Goal: Task Accomplishment & Management: Manage account settings

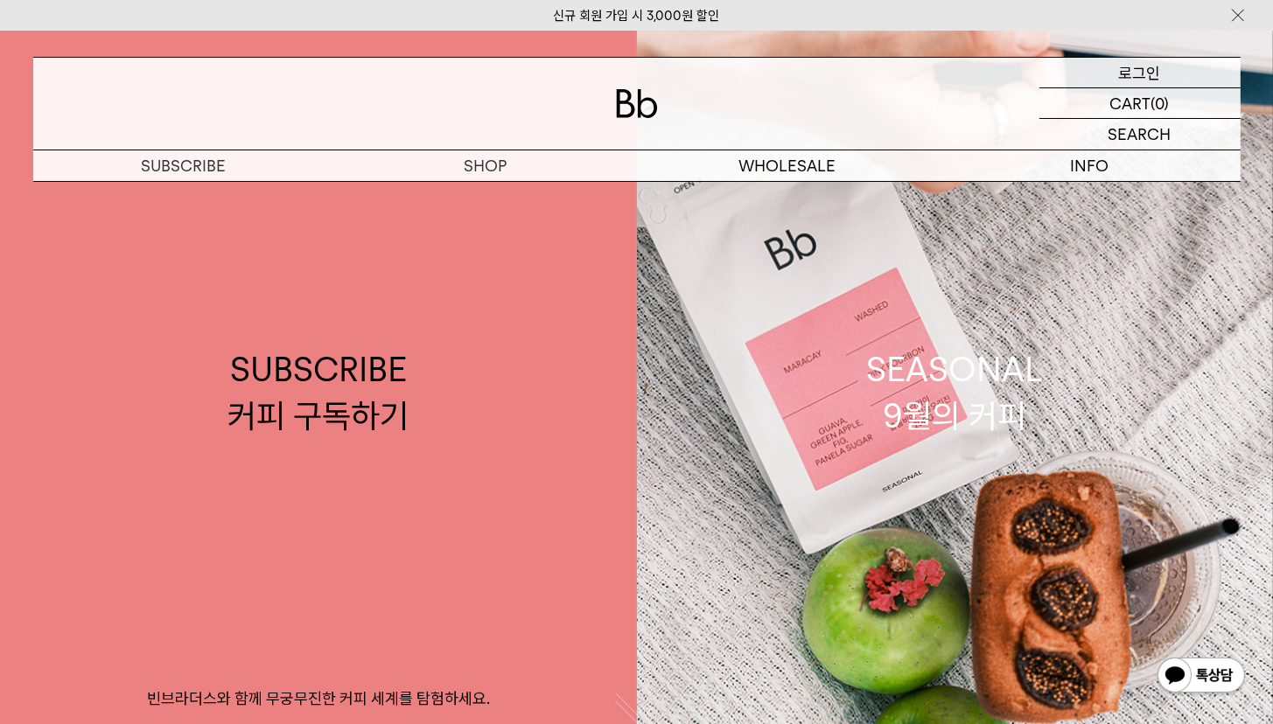
click at [1140, 78] on p "로그인" at bounding box center [1140, 73] width 42 height 30
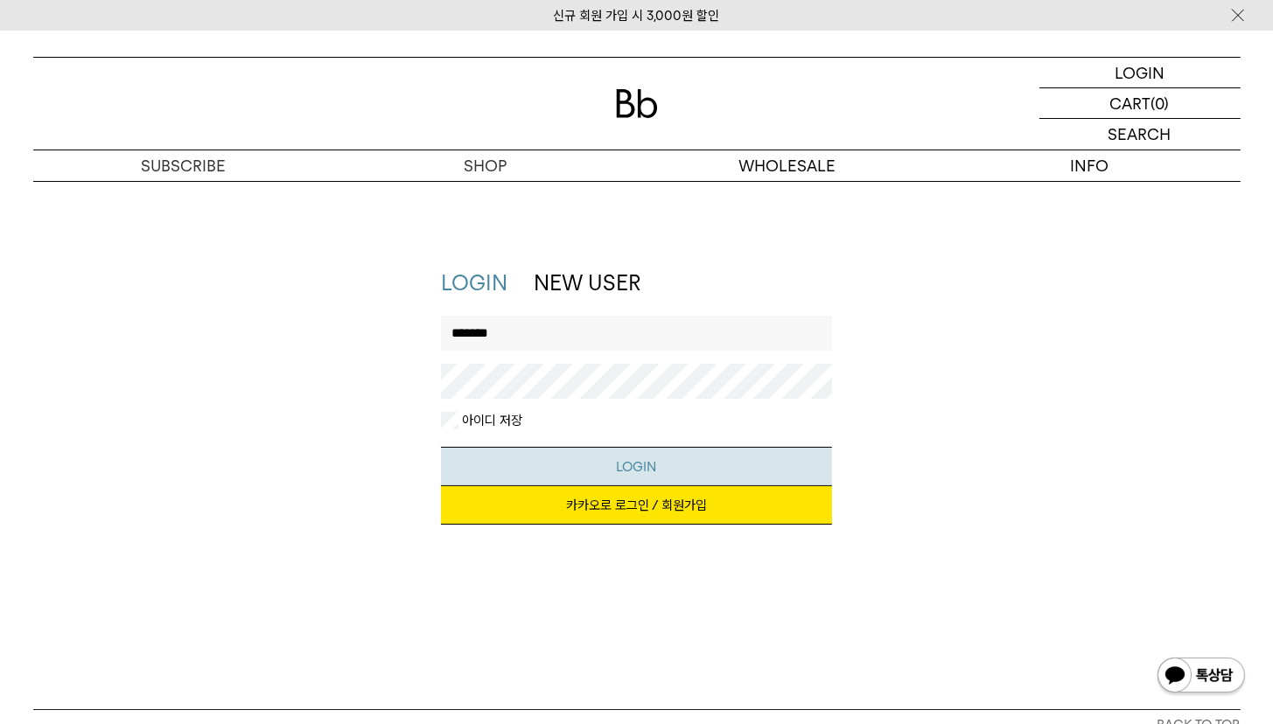
click at [653, 477] on button "LOGIN" at bounding box center [636, 466] width 391 height 39
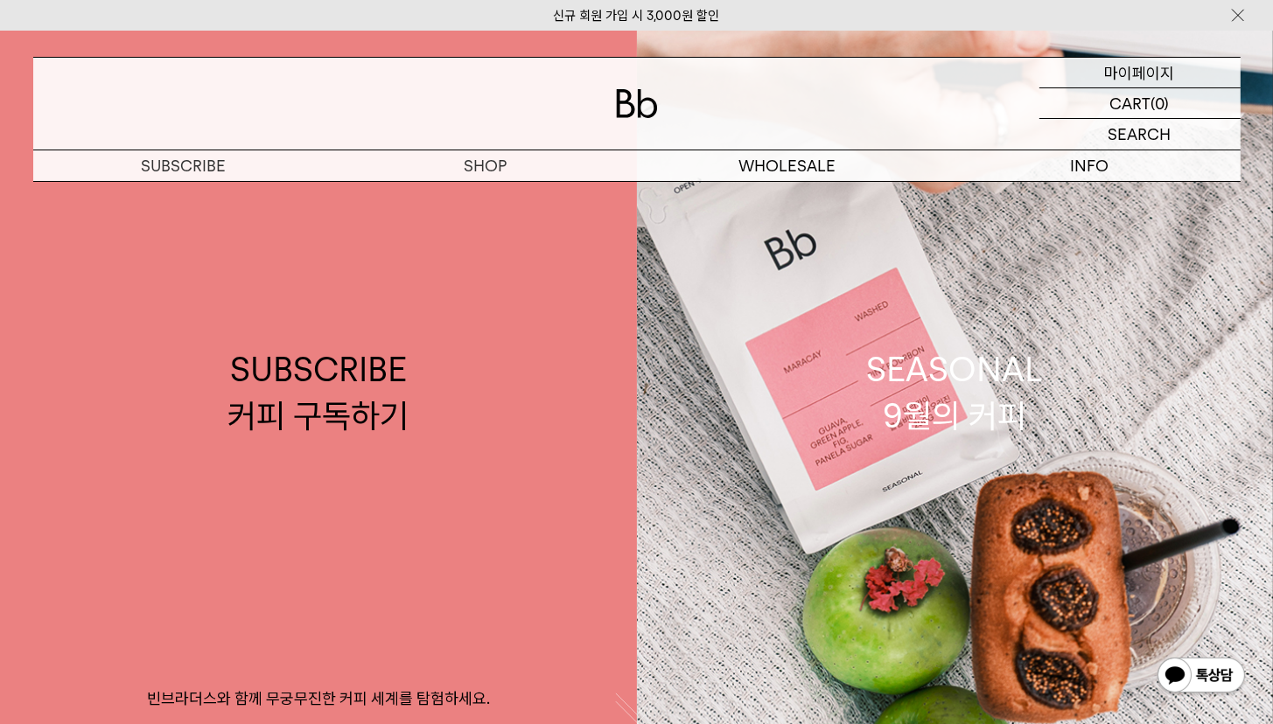
click at [1141, 67] on p "마이페이지" at bounding box center [1140, 73] width 70 height 30
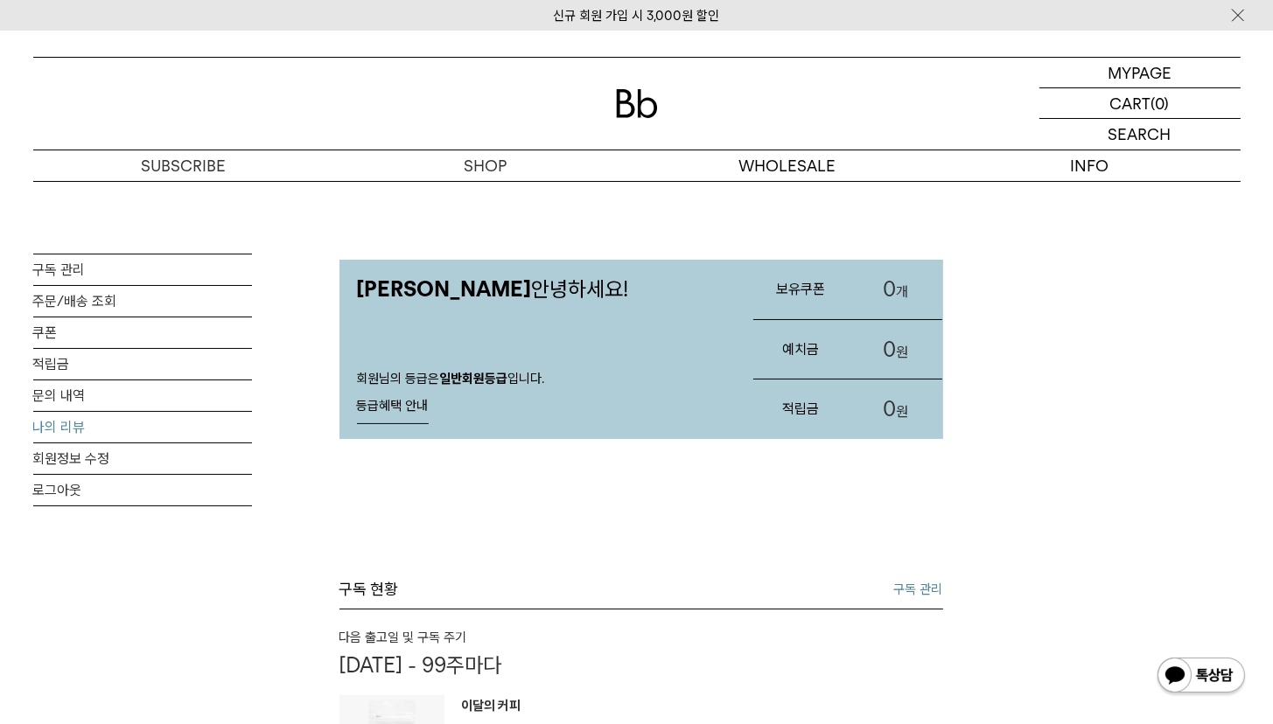
click at [66, 430] on link "나의 리뷰" at bounding box center [142, 427] width 219 height 31
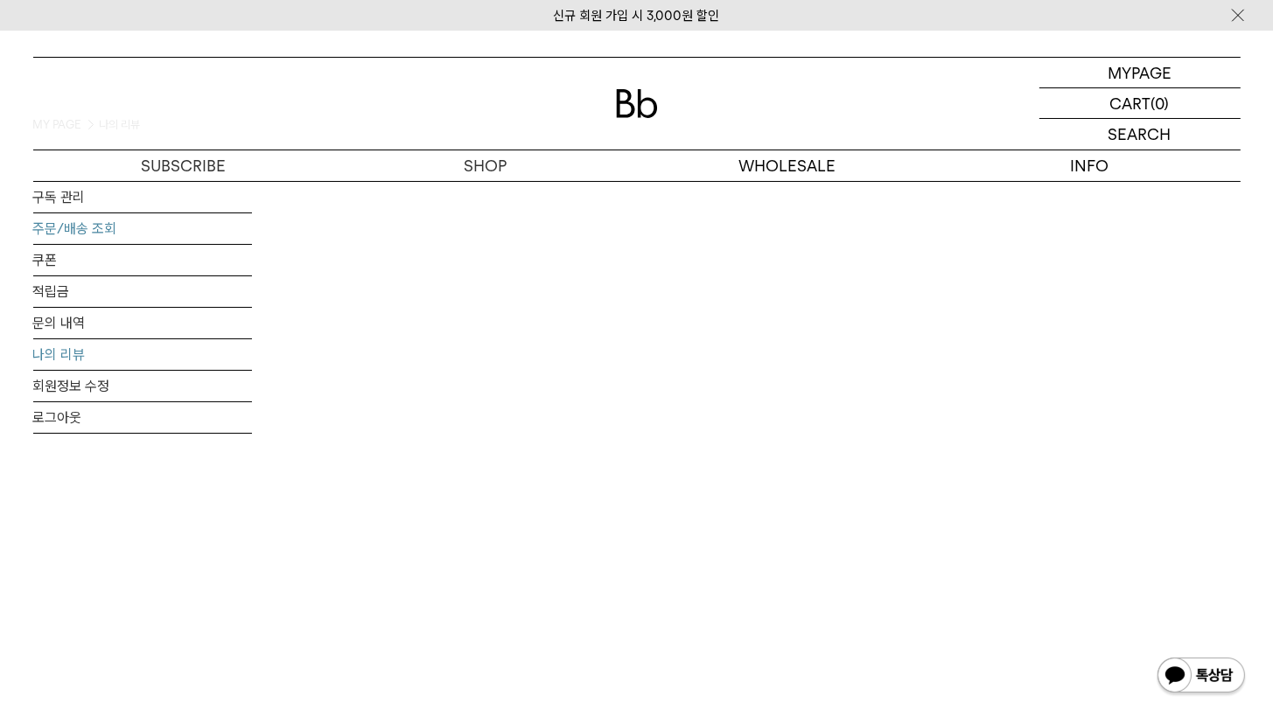
click at [80, 219] on link "주문/배송 조회" at bounding box center [142, 228] width 219 height 31
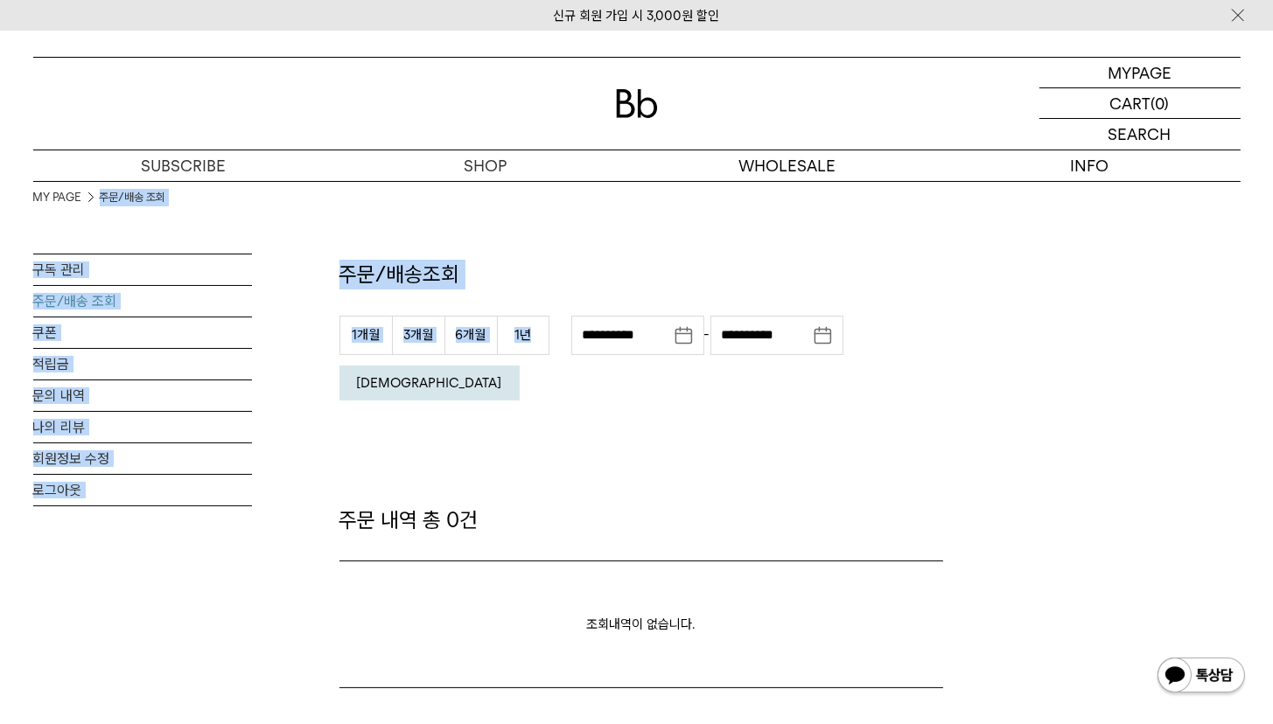
click at [607, 328] on div "**********" at bounding box center [636, 434] width 1207 height 507
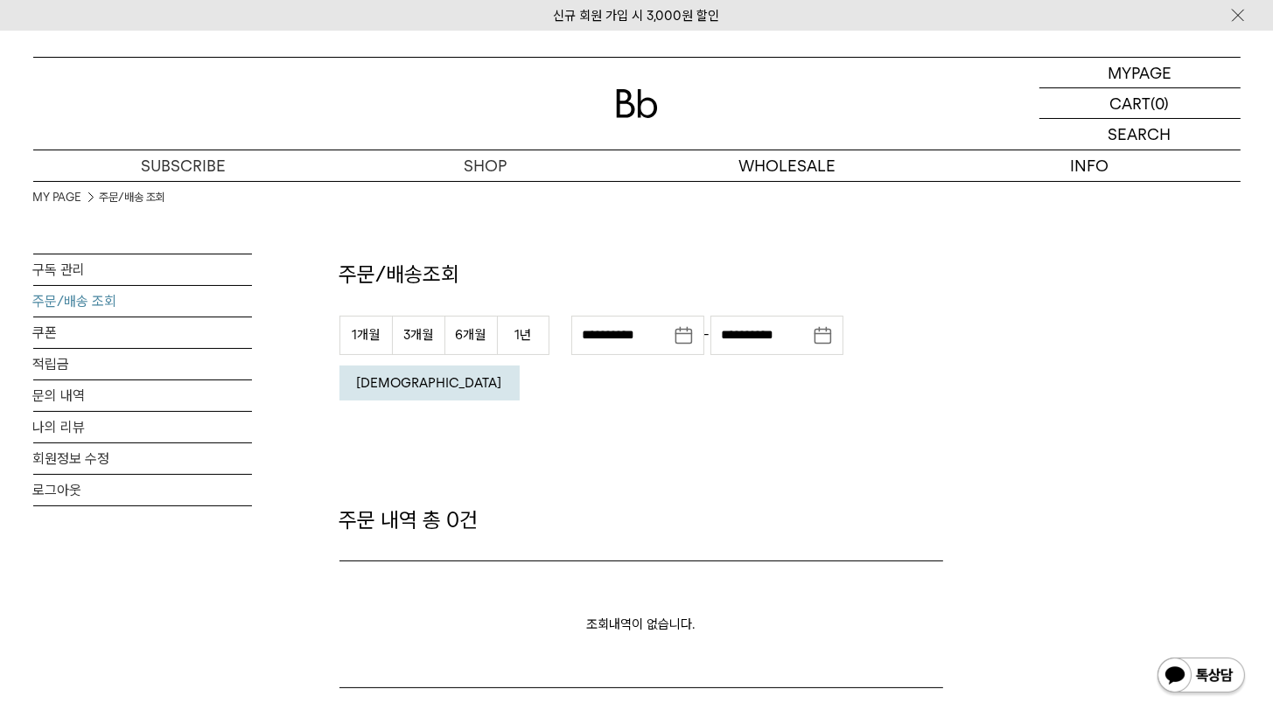
click at [446, 406] on div "**********" at bounding box center [640, 474] width 603 height 429
click at [400, 330] on button "3개월" at bounding box center [418, 335] width 52 height 39
type input "**********"
click at [502, 375] on em "[DEMOGRAPHIC_DATA]" at bounding box center [429, 383] width 145 height 16
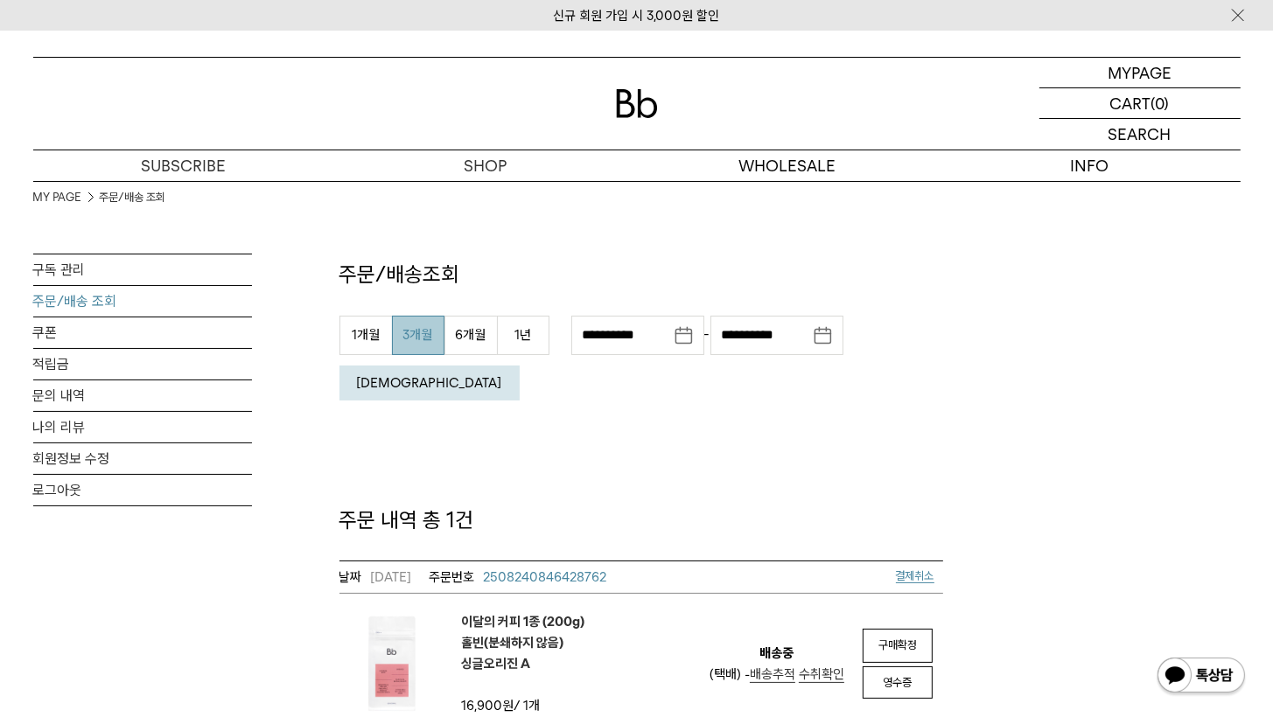
click at [837, 459] on div "**********" at bounding box center [640, 497] width 603 height 475
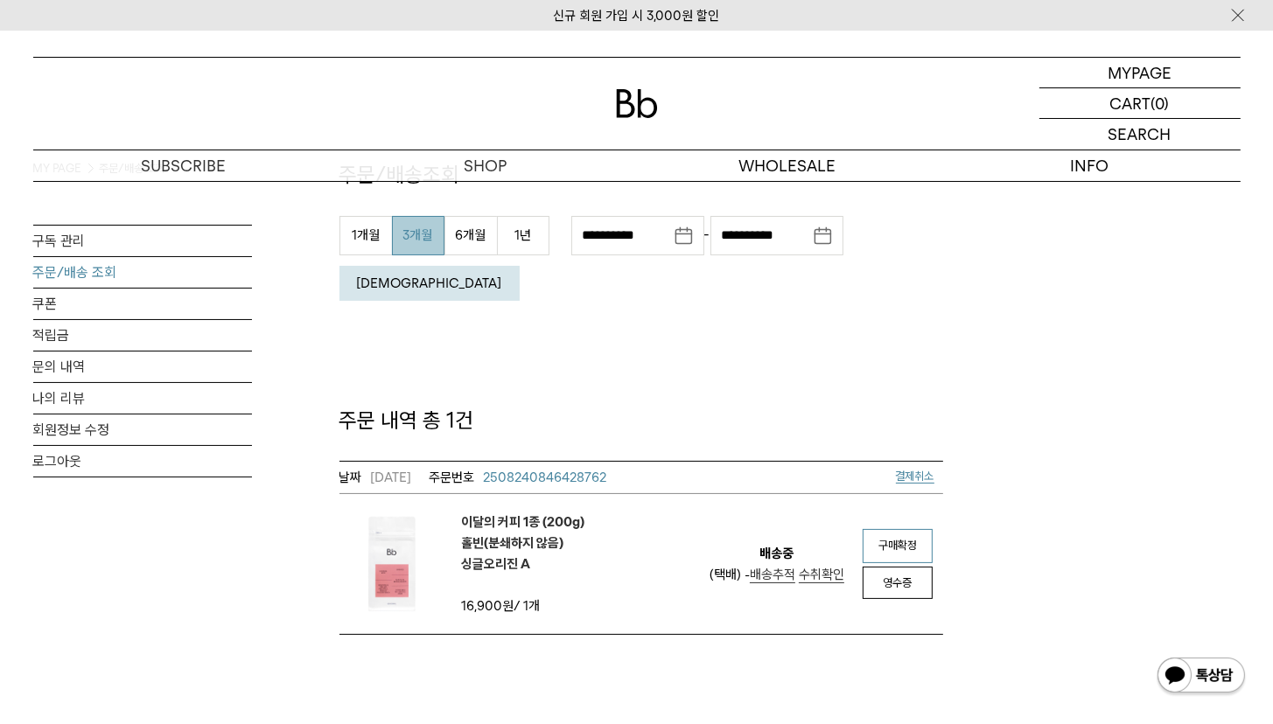
scroll to position [111, 0]
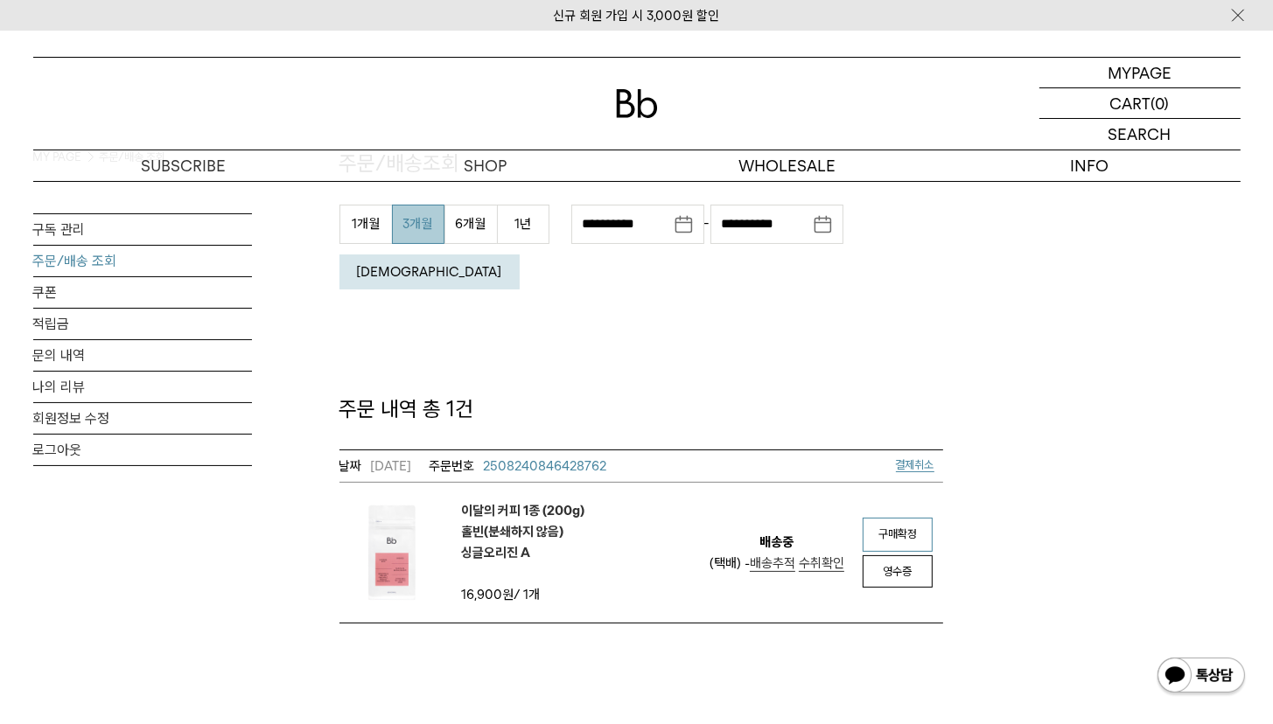
click at [905, 527] on span "구매확정" at bounding box center [897, 533] width 38 height 13
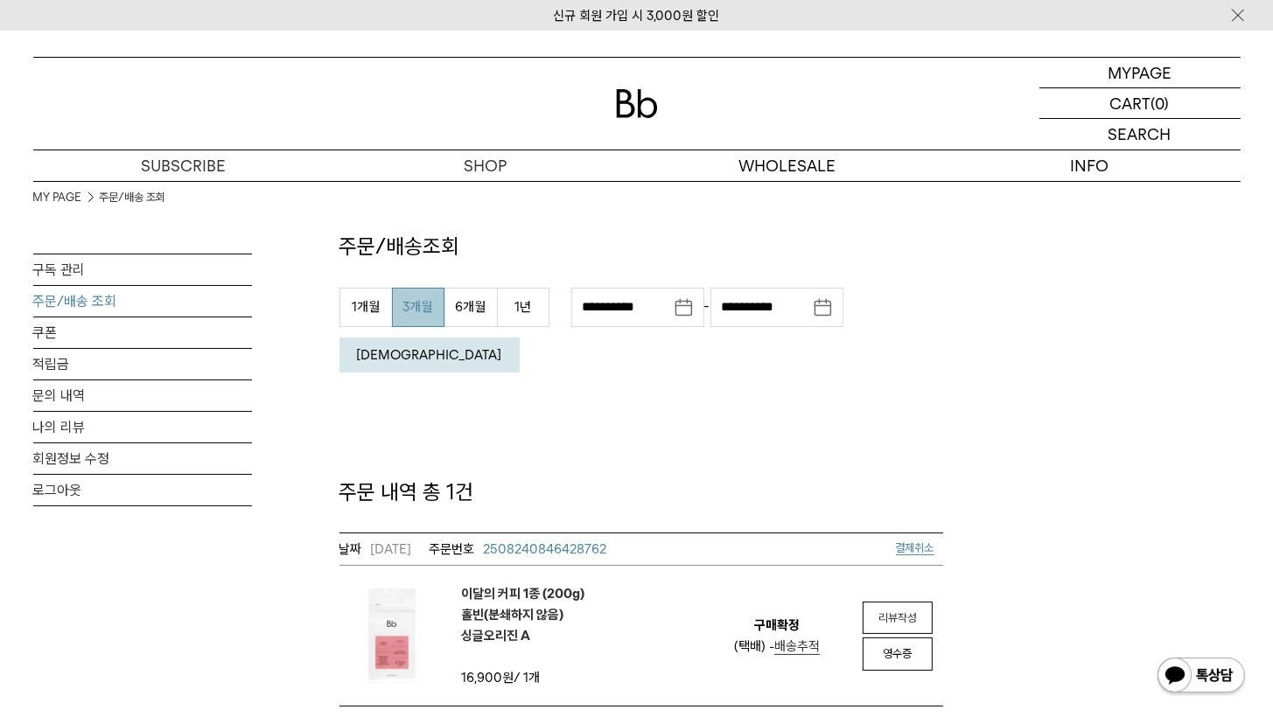
scroll to position [26, 0]
click at [794, 640] on span "배송추적" at bounding box center [796, 648] width 45 height 16
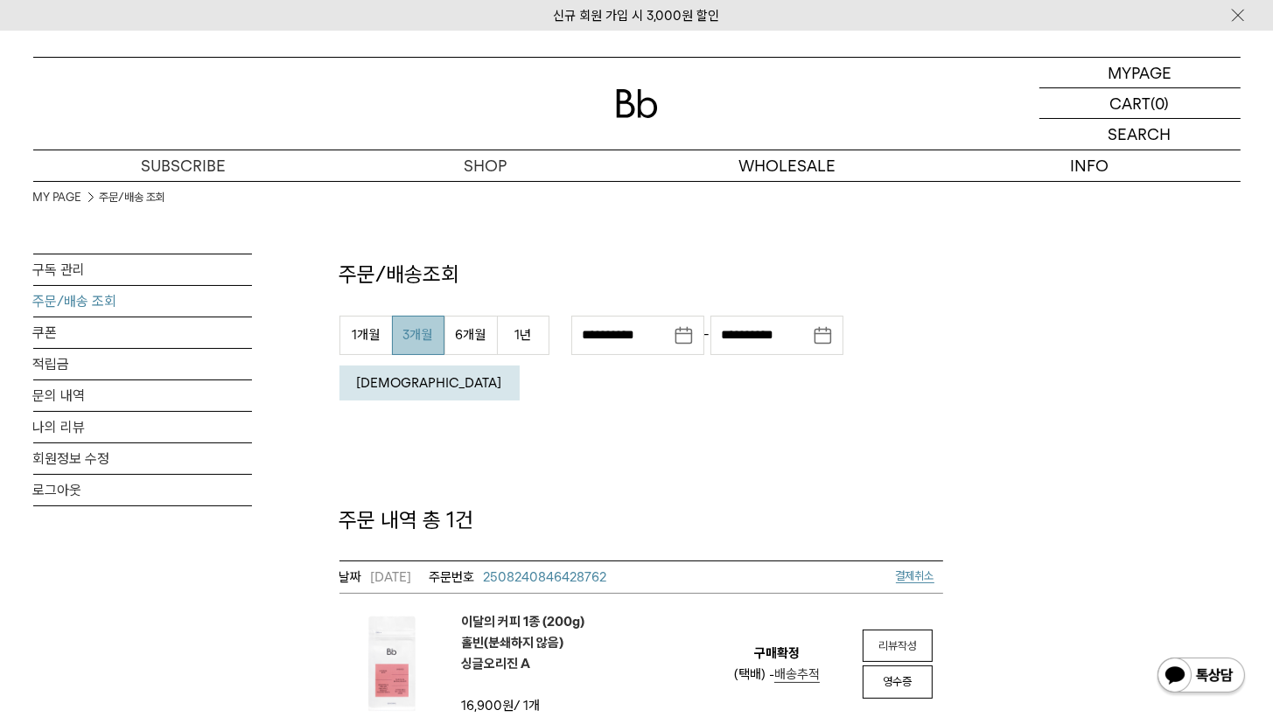
click at [653, 95] on img at bounding box center [637, 103] width 42 height 29
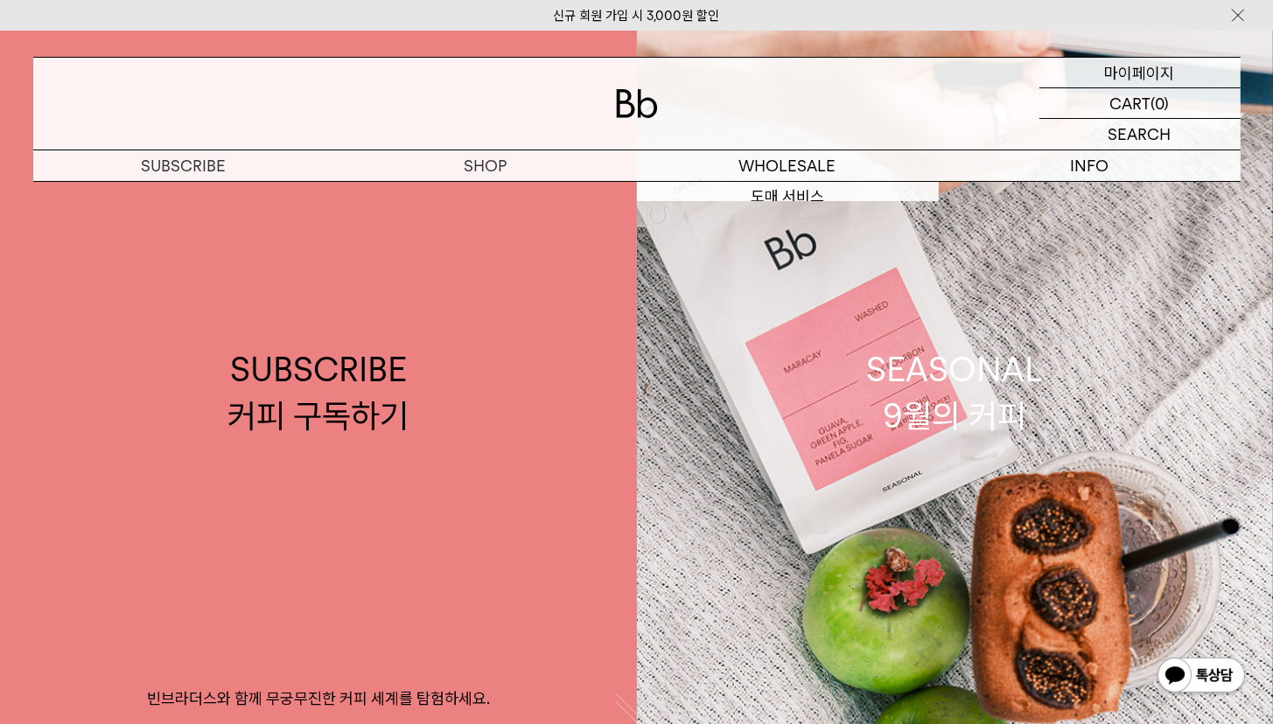
click at [1141, 70] on p "마이페이지" at bounding box center [1140, 73] width 70 height 30
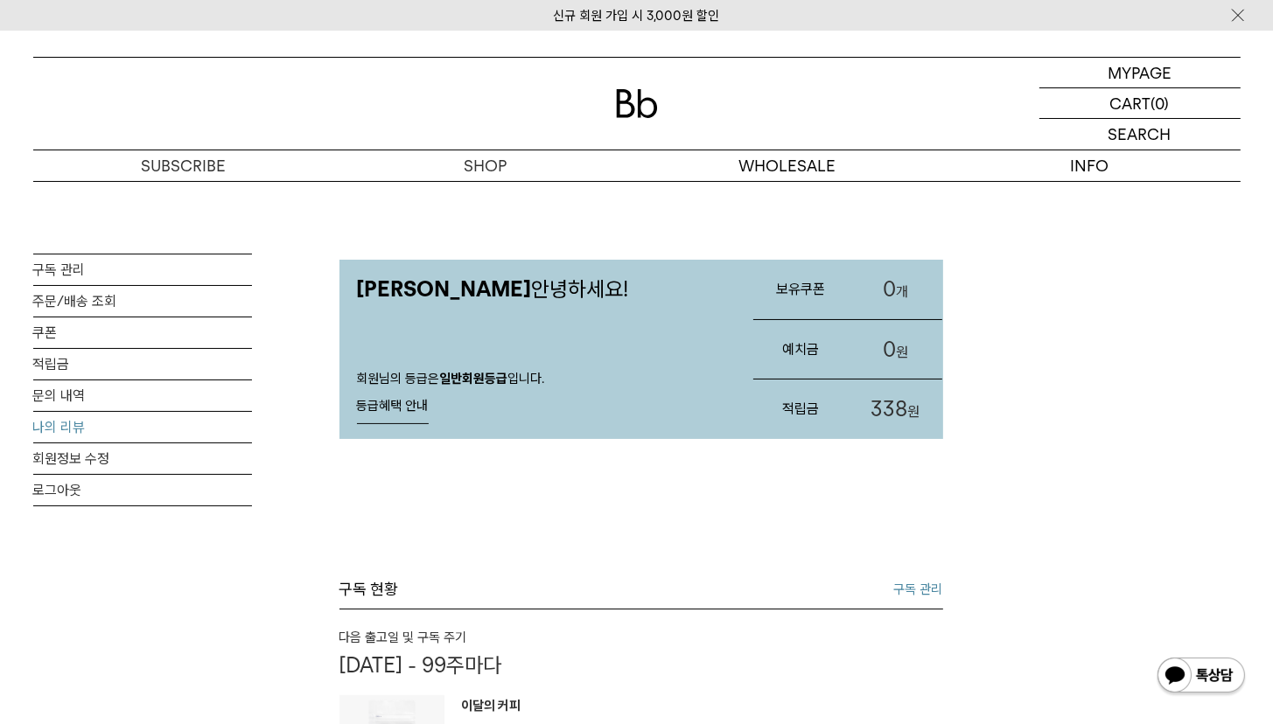
click at [73, 424] on link "나의 리뷰" at bounding box center [142, 427] width 219 height 31
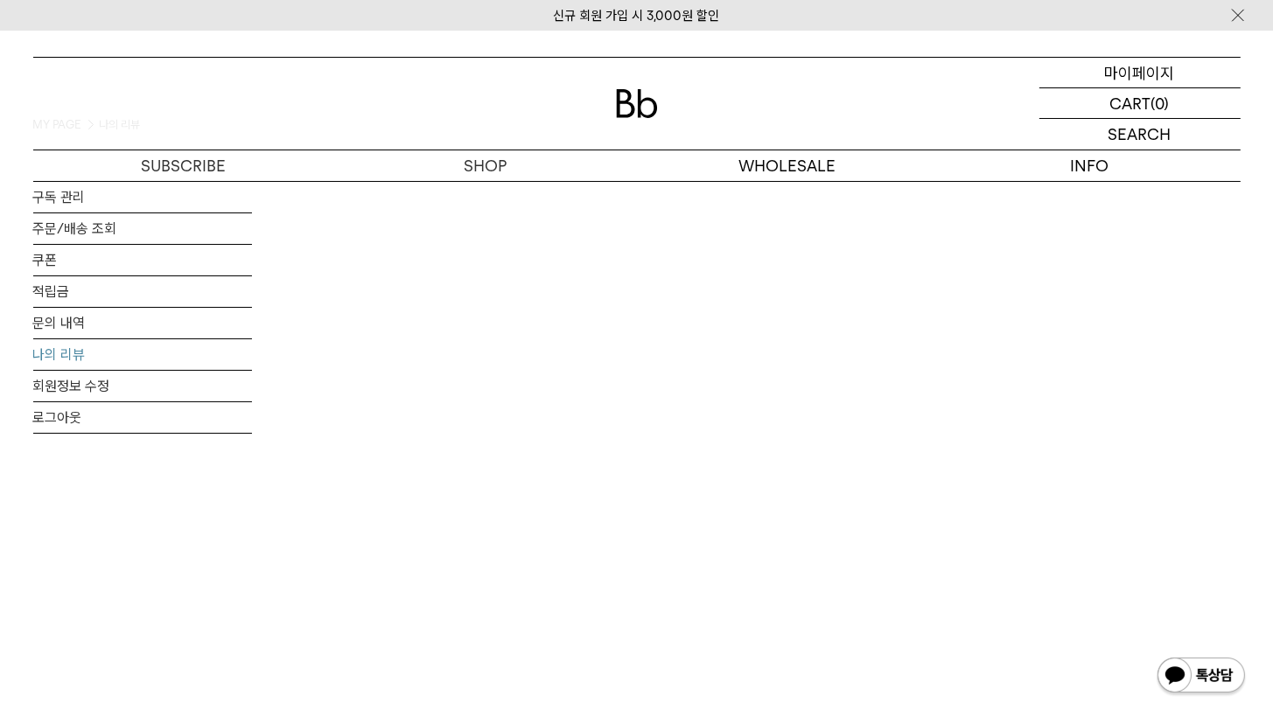
click at [1142, 71] on p "마이페이지" at bounding box center [1140, 73] width 70 height 30
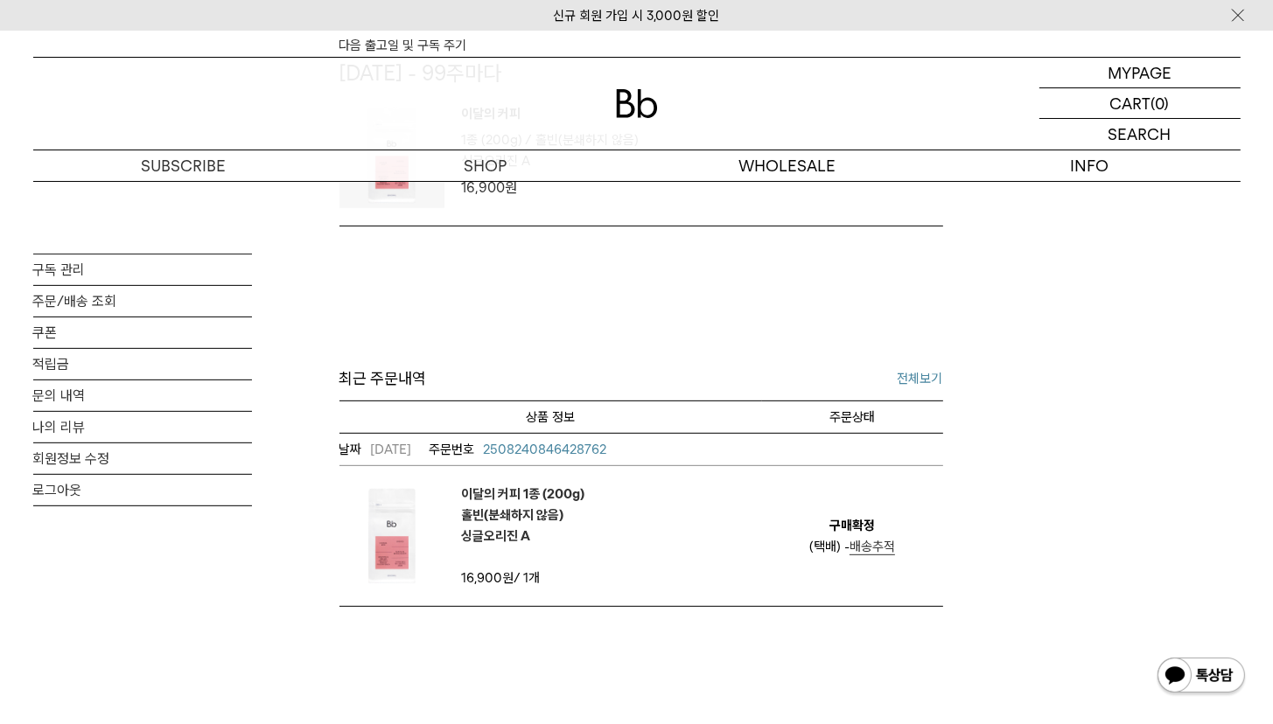
scroll to position [615, 0]
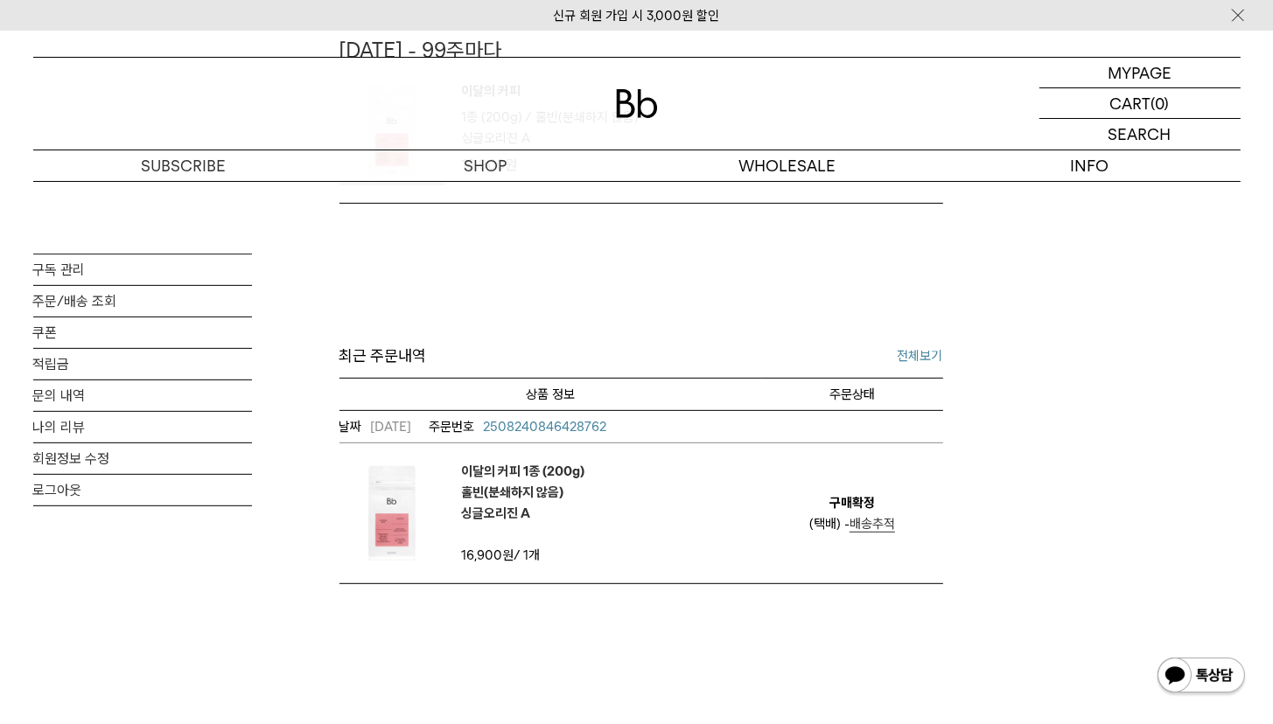
click at [856, 506] on em "구매확정" at bounding box center [851, 502] width 45 height 21
click at [466, 499] on em "이달의 커피 1종 (200g) 홀빈(분쇄하지 않음) 싱글오리진 A" at bounding box center [523, 492] width 123 height 63
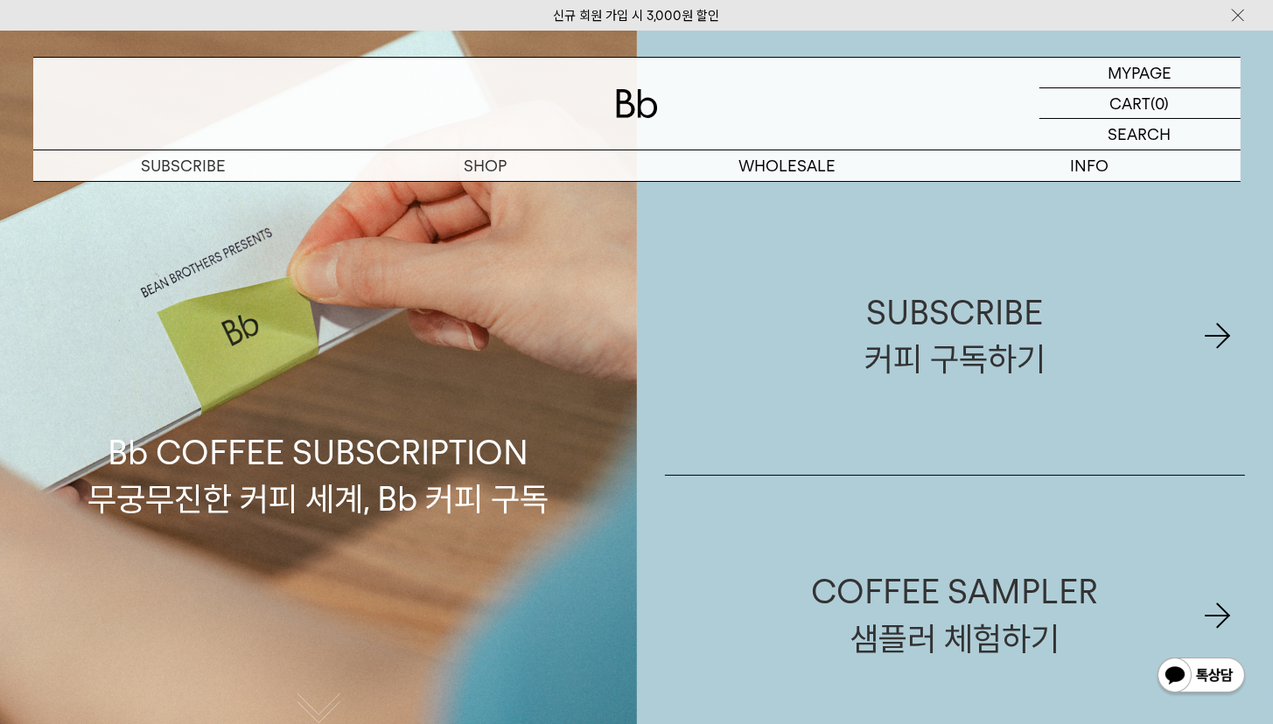
click at [642, 113] on img at bounding box center [637, 103] width 42 height 29
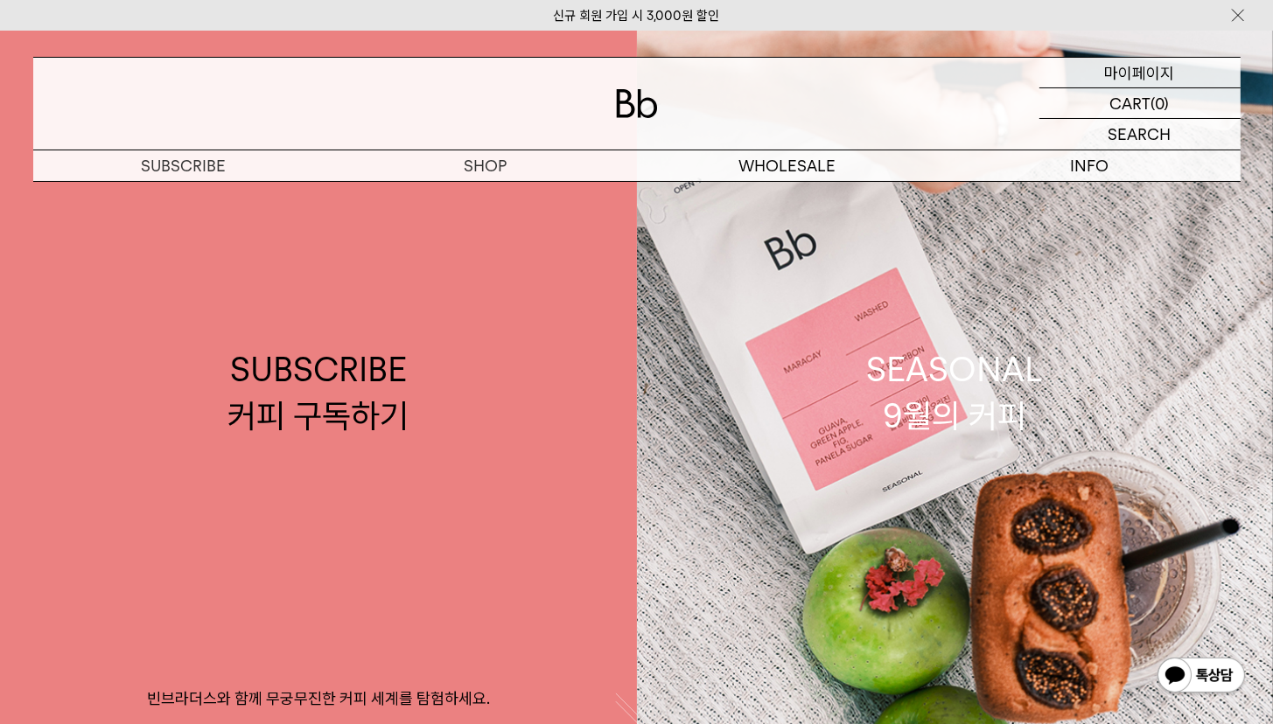
click at [1148, 66] on p "마이페이지" at bounding box center [1140, 73] width 70 height 30
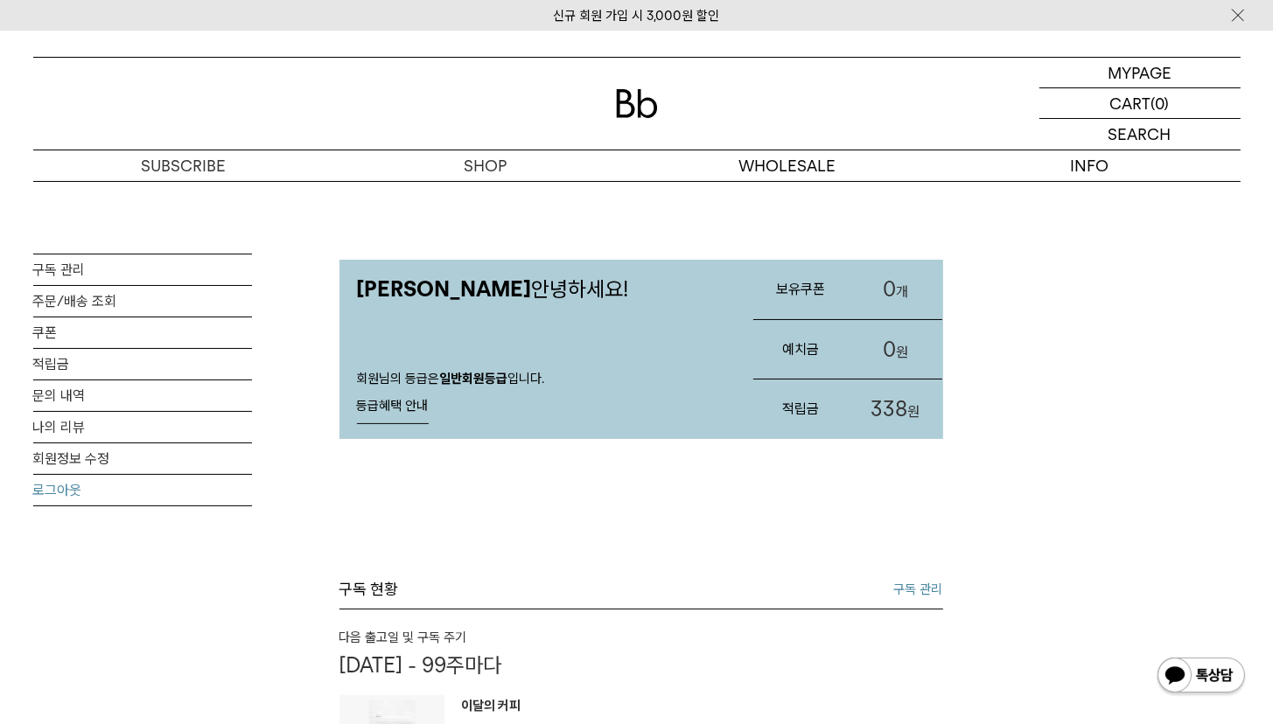
click at [71, 488] on link "로그아웃" at bounding box center [142, 490] width 219 height 31
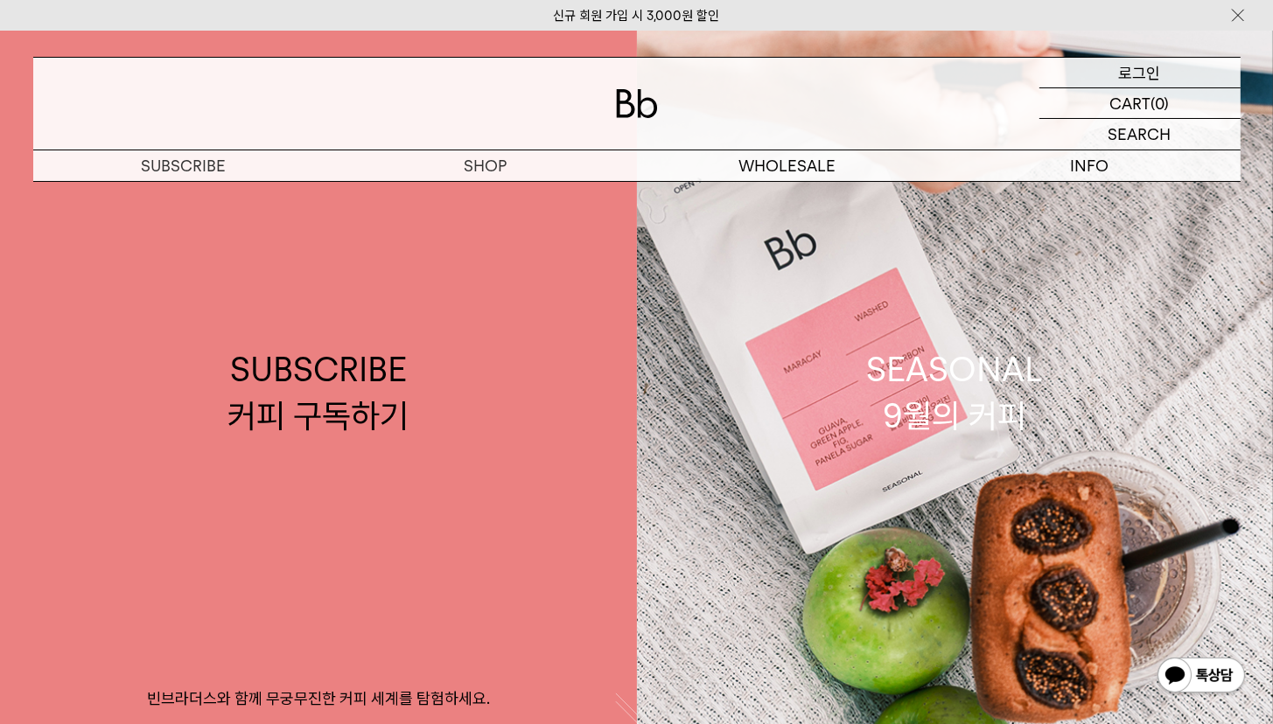
click at [1123, 81] on p "로그인" at bounding box center [1140, 73] width 42 height 30
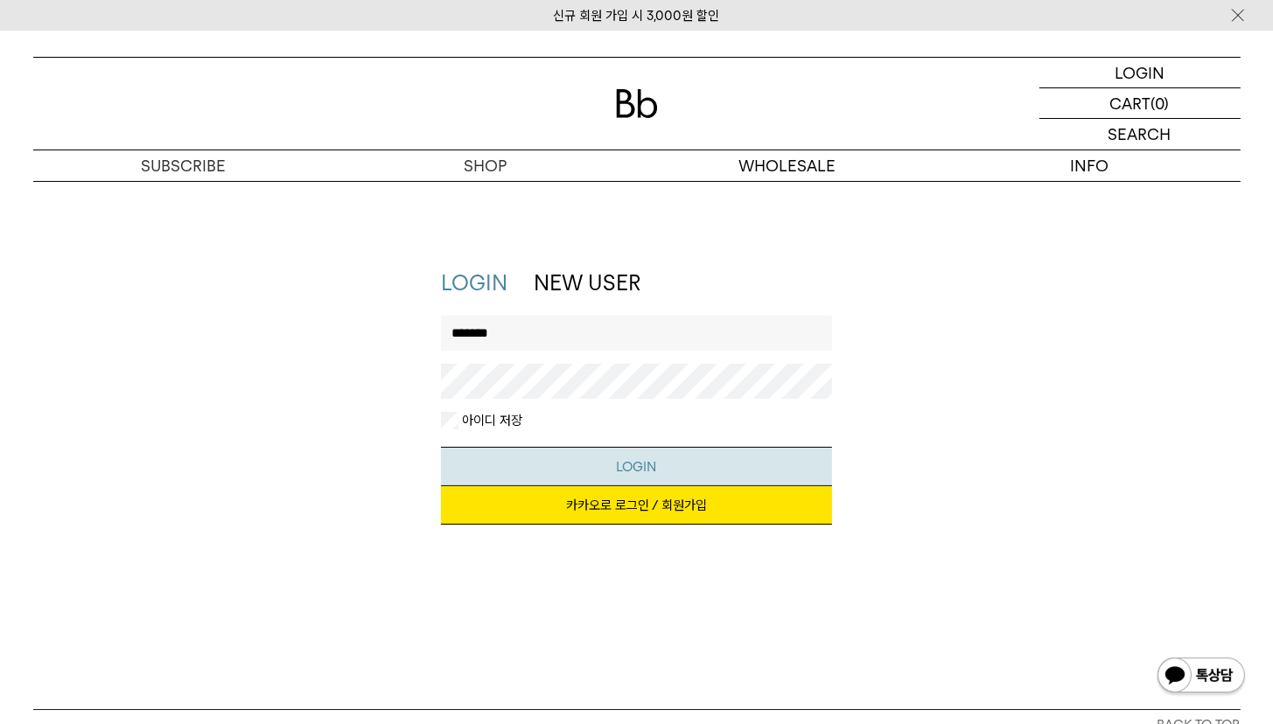
click at [652, 468] on button "LOGIN" at bounding box center [636, 466] width 391 height 39
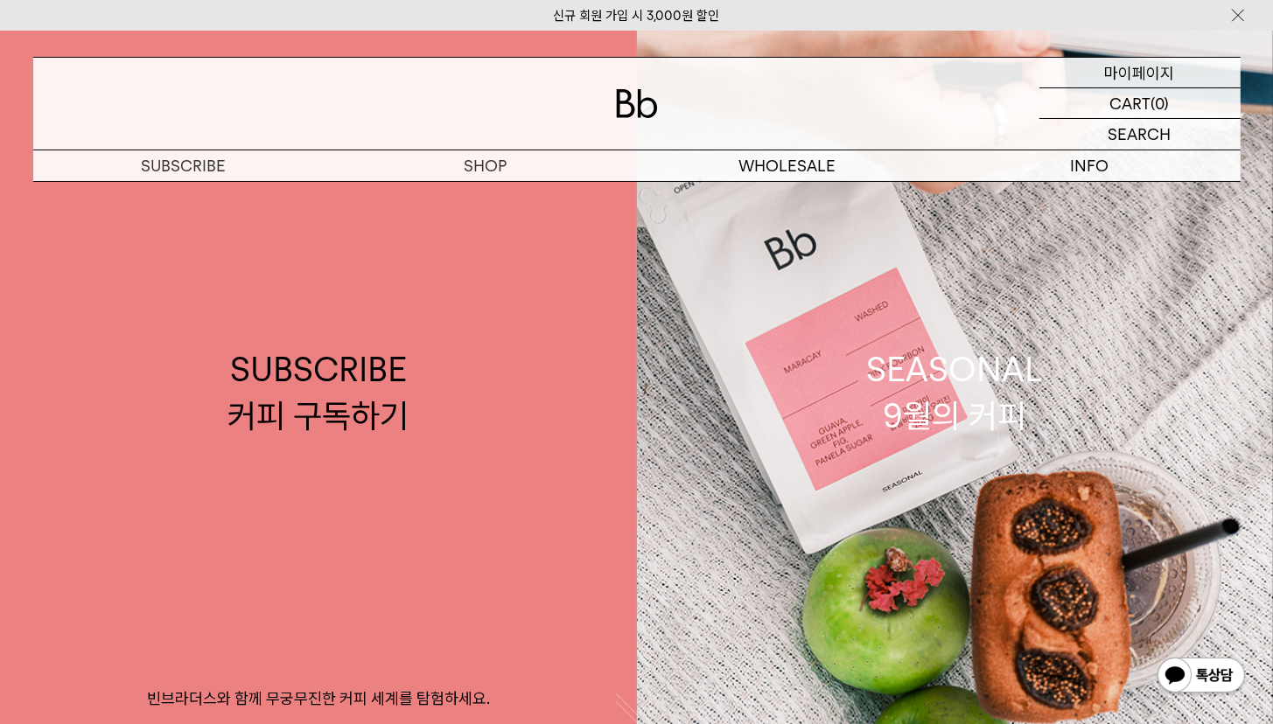
click at [1141, 66] on p "마이페이지" at bounding box center [1140, 73] width 70 height 30
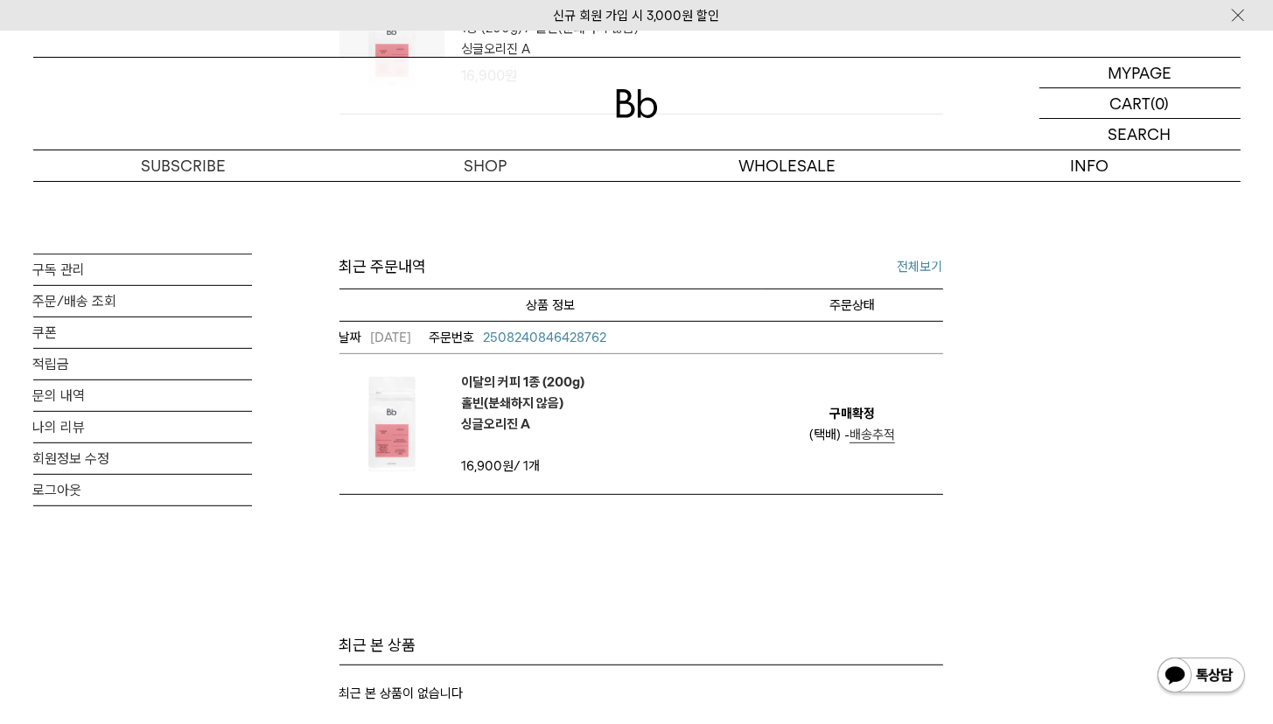
scroll to position [720, 0]
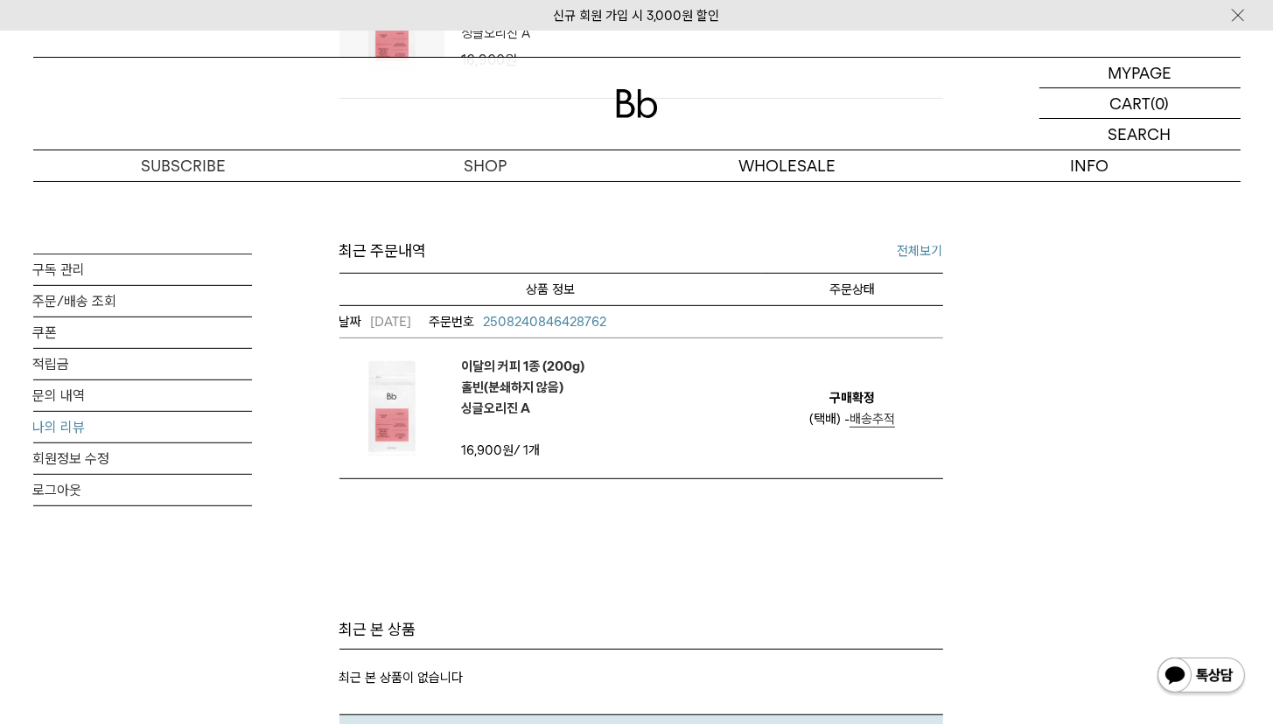
click at [66, 426] on link "나의 리뷰" at bounding box center [142, 427] width 219 height 31
